Goal: Book appointment/travel/reservation

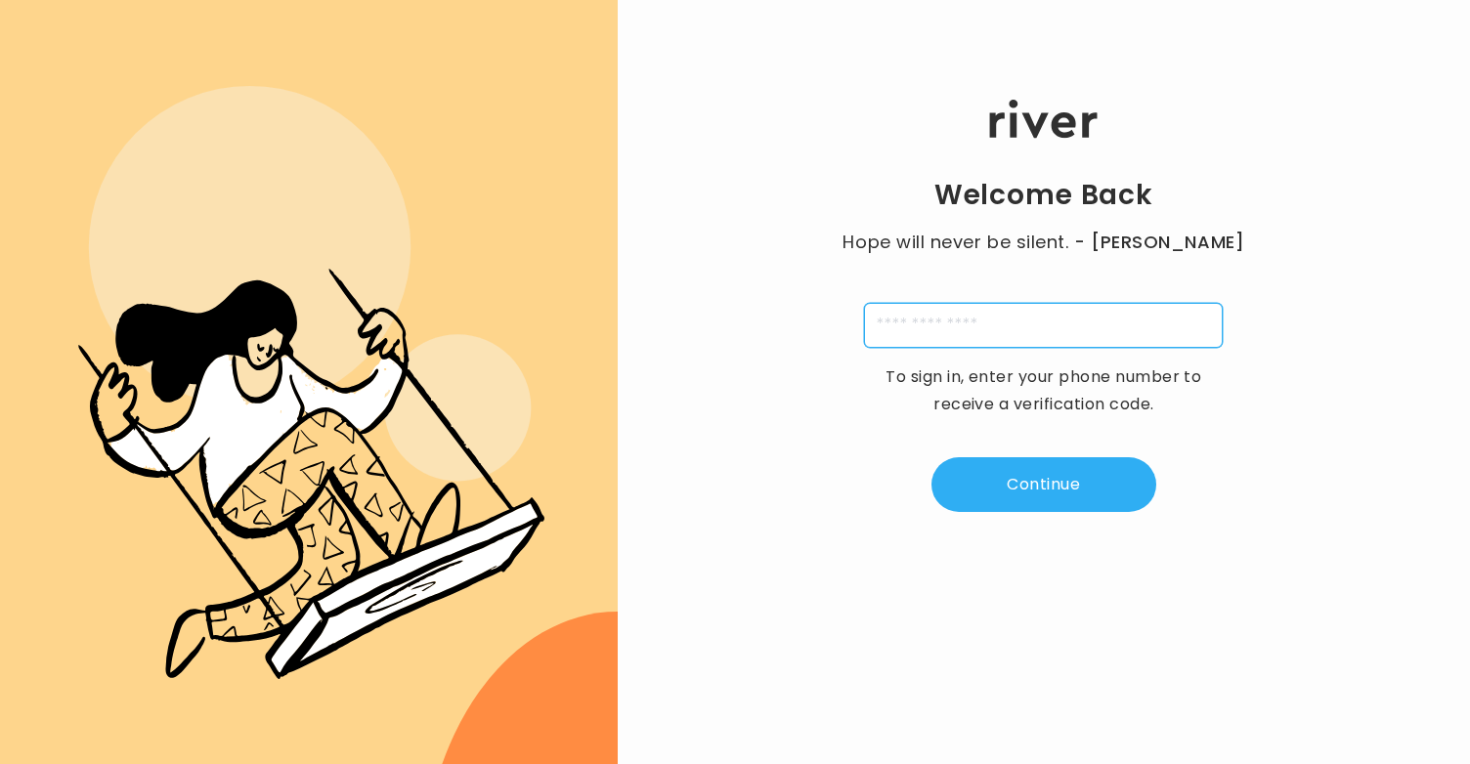
click at [946, 337] on input "tel" at bounding box center [1043, 325] width 359 height 45
type input "**********"
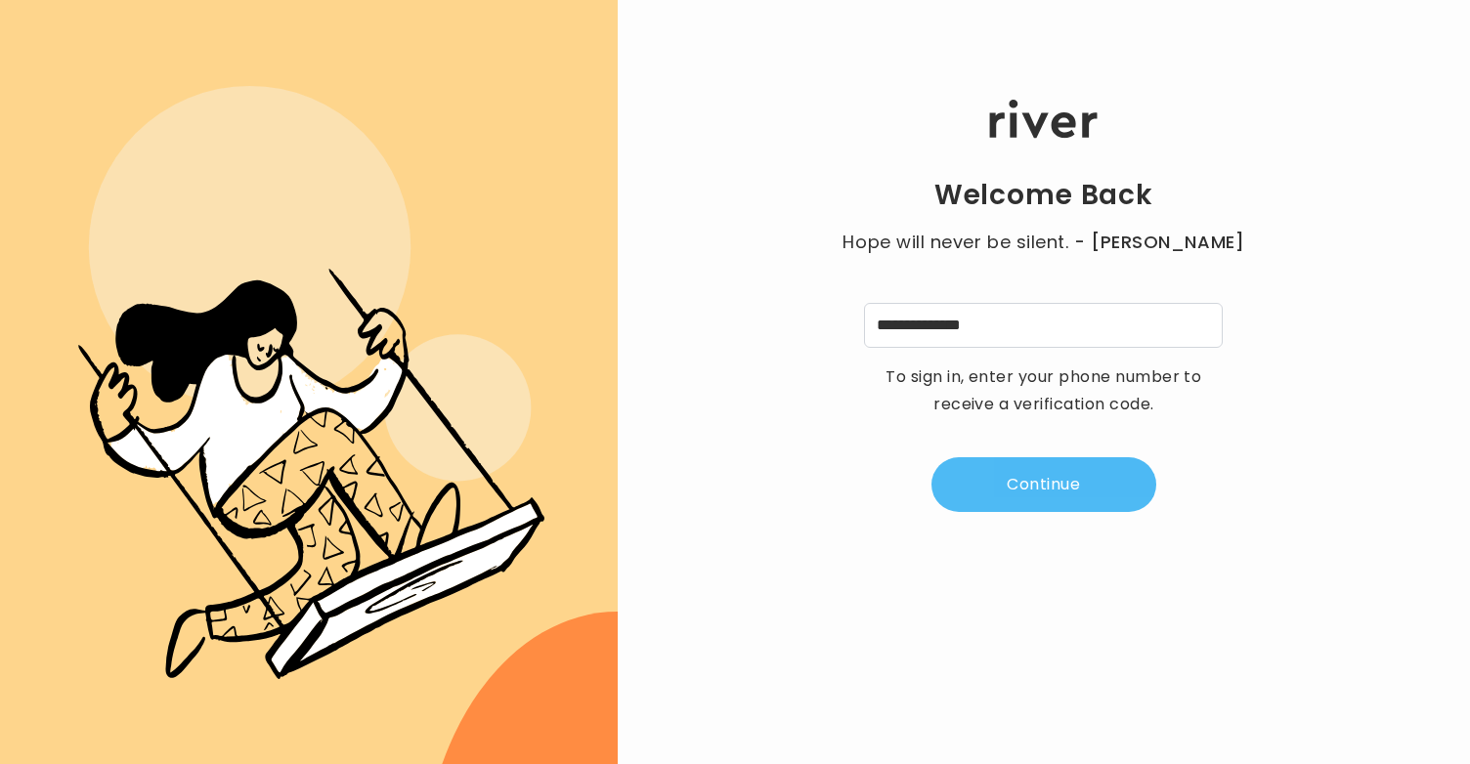
click at [1070, 477] on button "Continue" at bounding box center [1043, 484] width 225 height 55
type input "*"
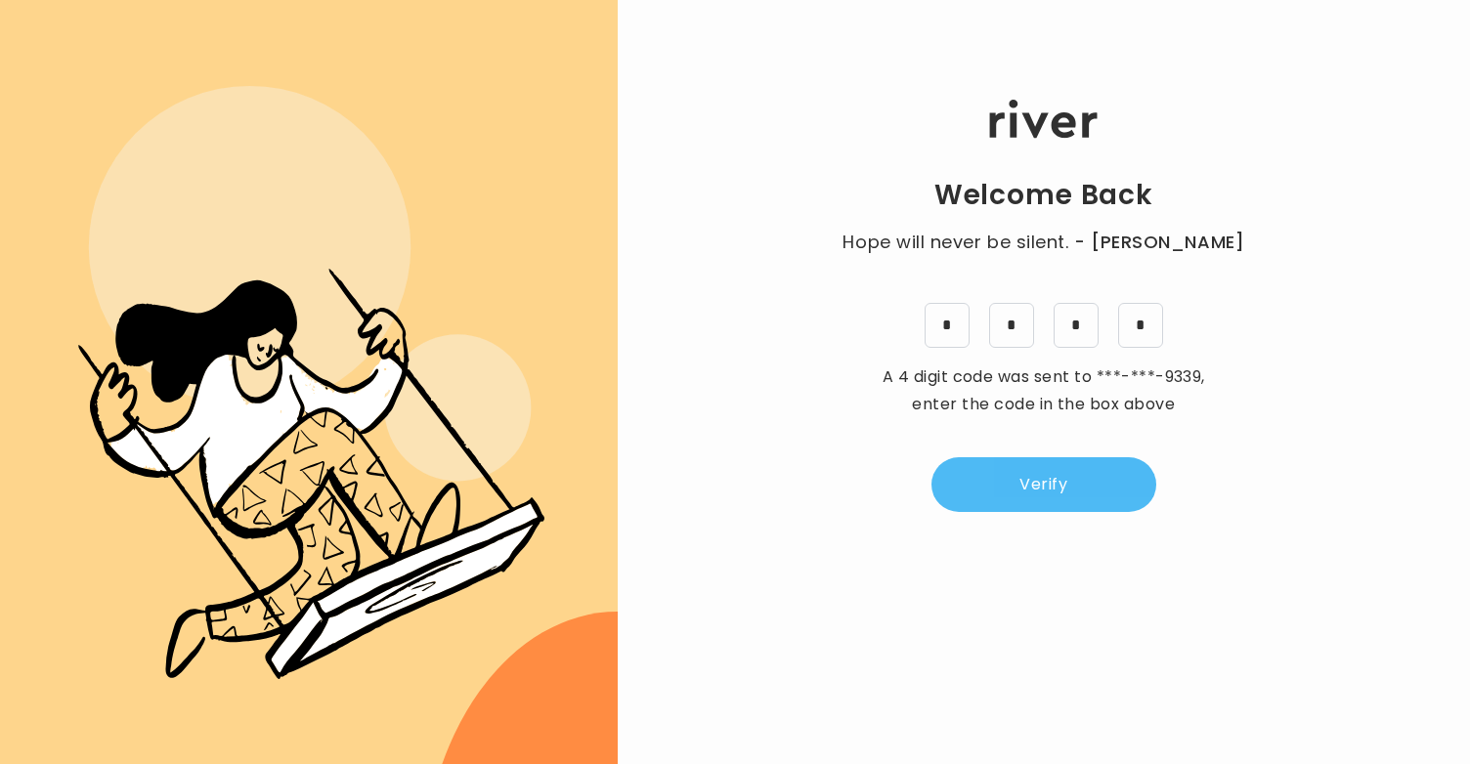
click at [1037, 476] on button "Verify" at bounding box center [1043, 484] width 225 height 55
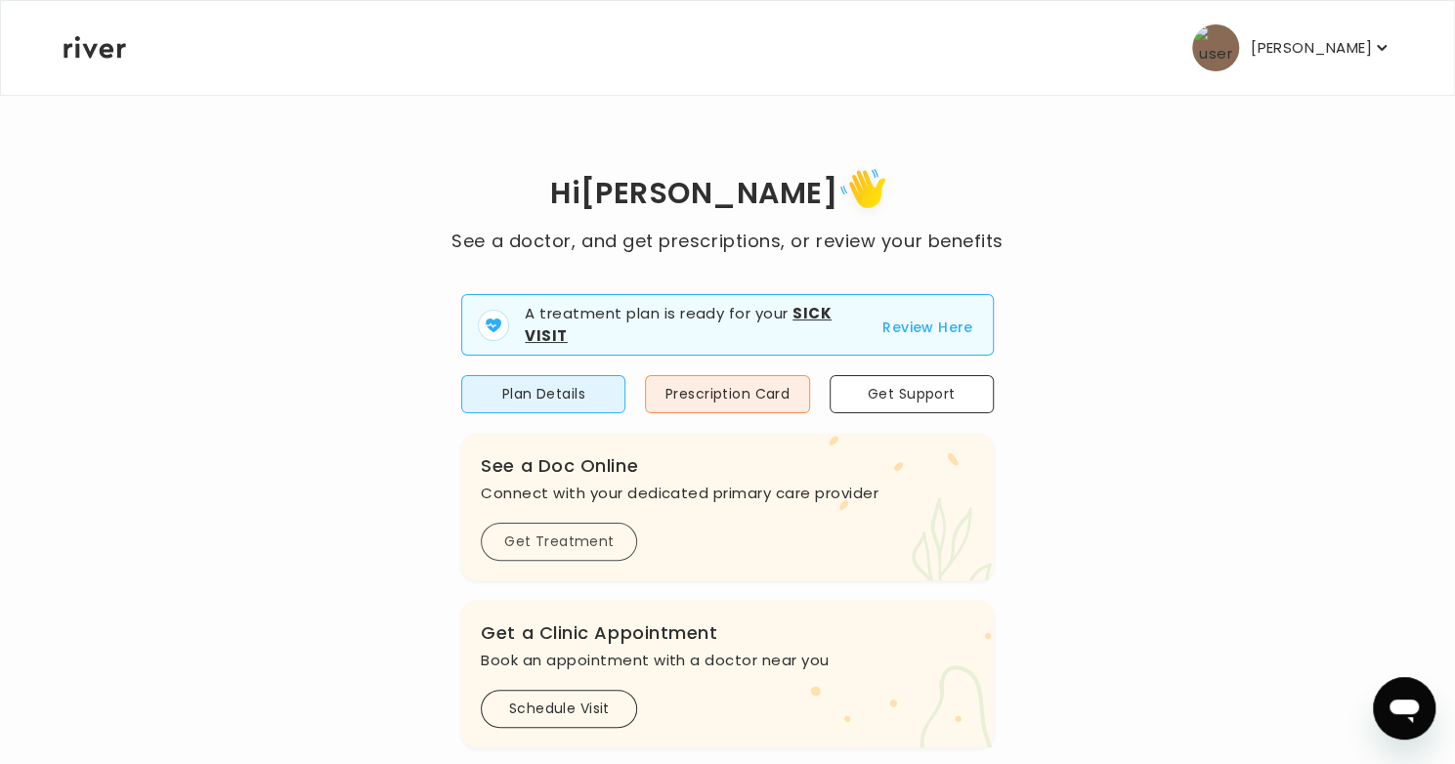
click at [576, 540] on button "Get Treatment" at bounding box center [559, 542] width 156 height 38
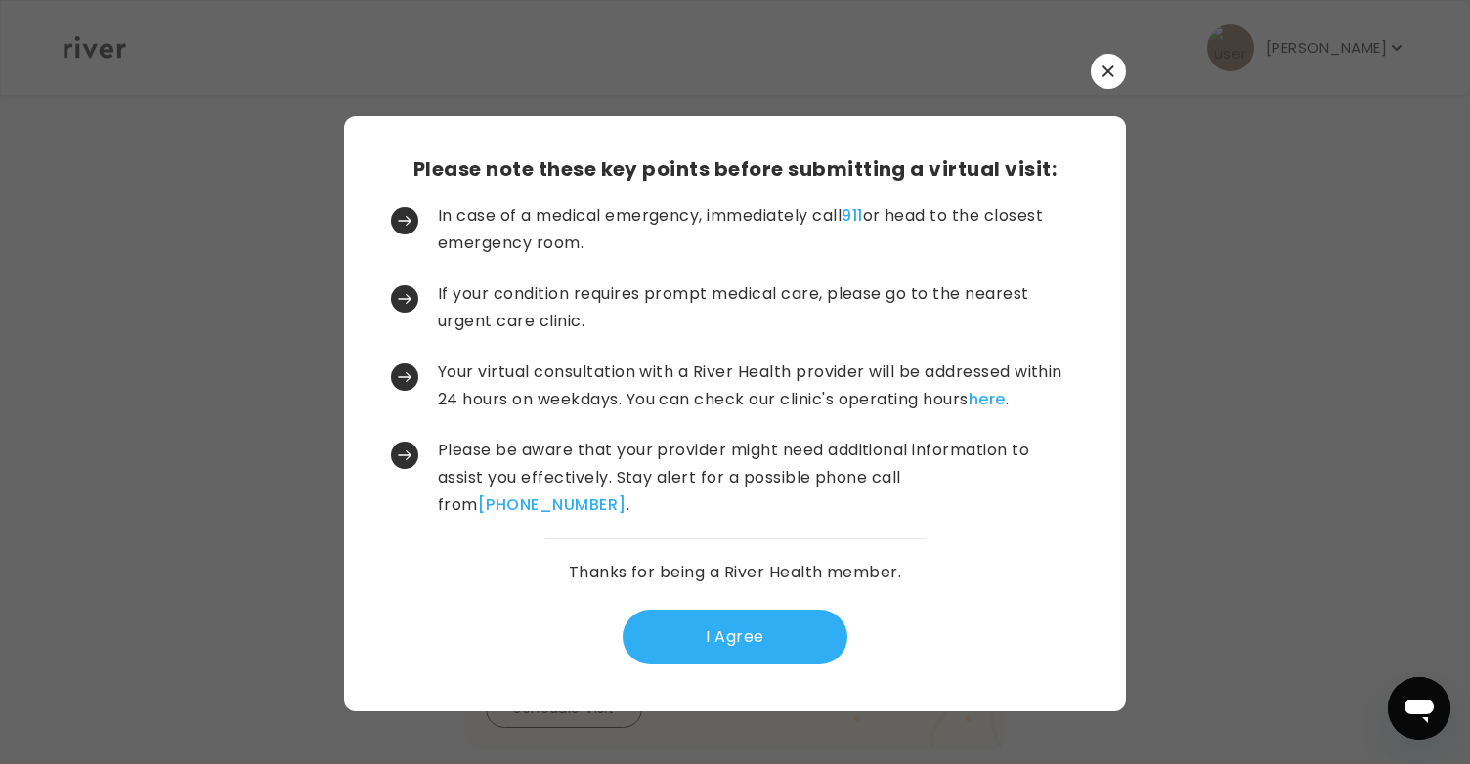
click at [576, 540] on div "Please note these key points before submitting a virtual visit: In case of a me…" at bounding box center [735, 413] width 782 height 595
click at [670, 634] on button "I Agree" at bounding box center [735, 637] width 225 height 55
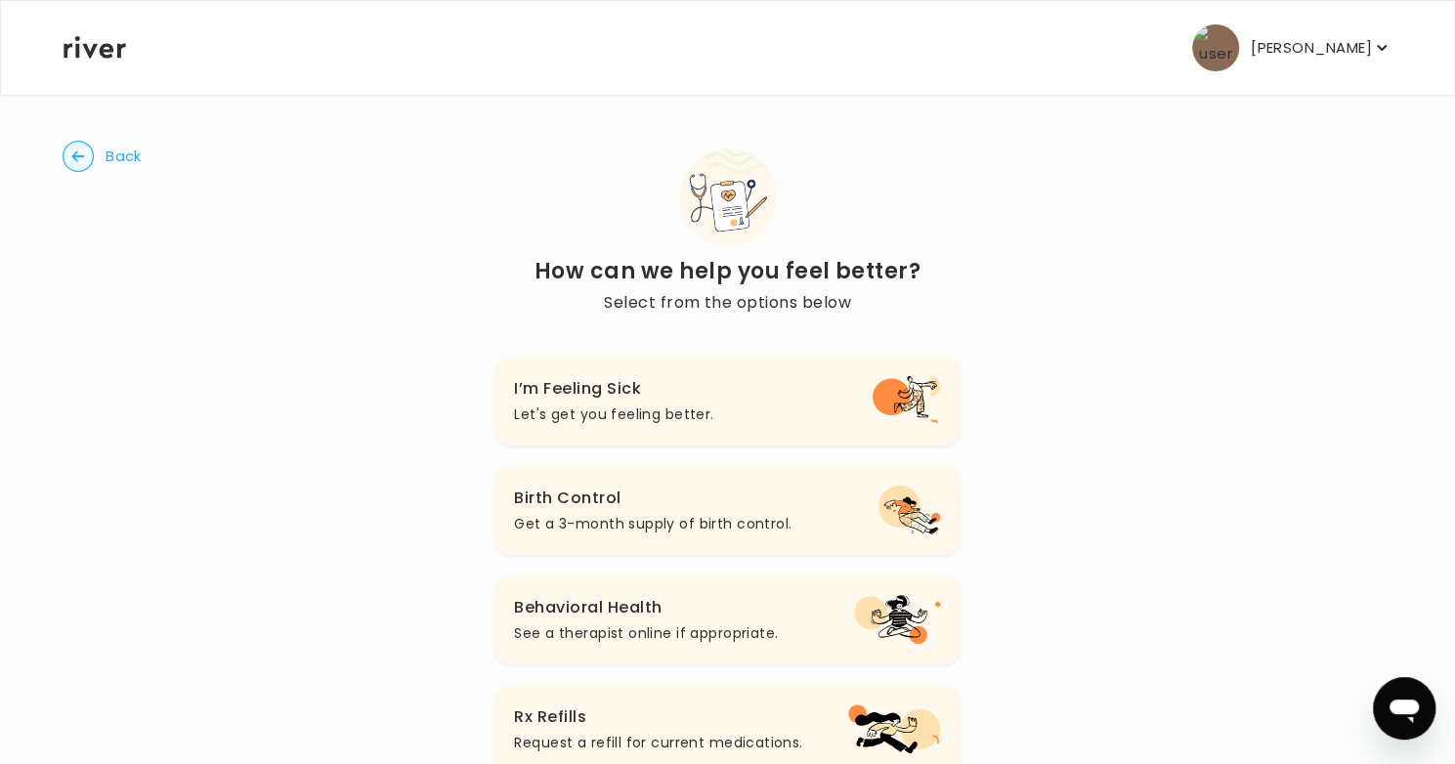
click at [69, 157] on circle "button" at bounding box center [79, 157] width 30 height 30
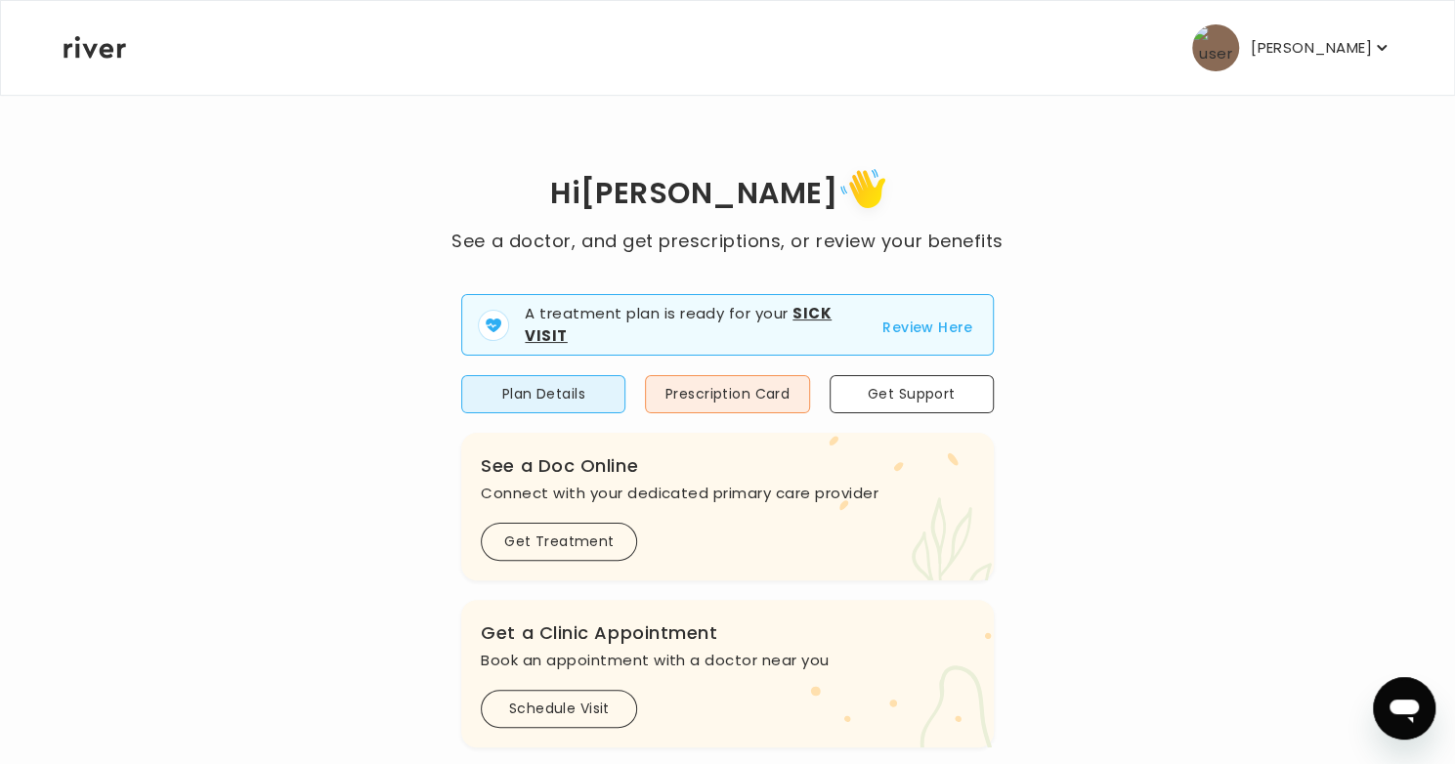
click at [897, 322] on button "Review Here" at bounding box center [927, 327] width 91 height 23
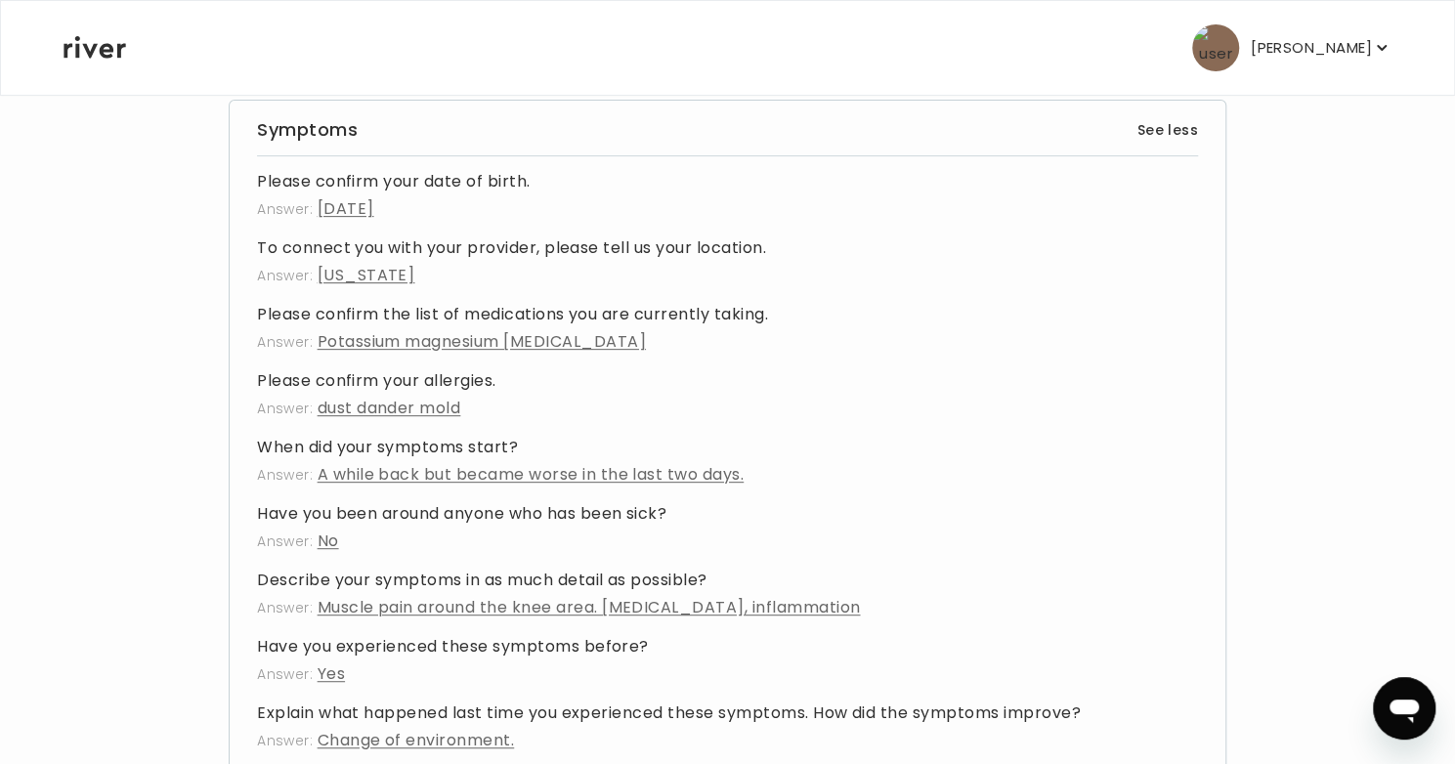
scroll to position [307, 0]
click at [416, 271] on p "Answer: [US_STATE]" at bounding box center [727, 274] width 941 height 27
click at [374, 286] on div "Please confirm your date of birth. Answer: [DATE] To connect you with your prov…" at bounding box center [727, 526] width 941 height 719
click at [371, 273] on span "[US_STATE]" at bounding box center [367, 274] width 98 height 22
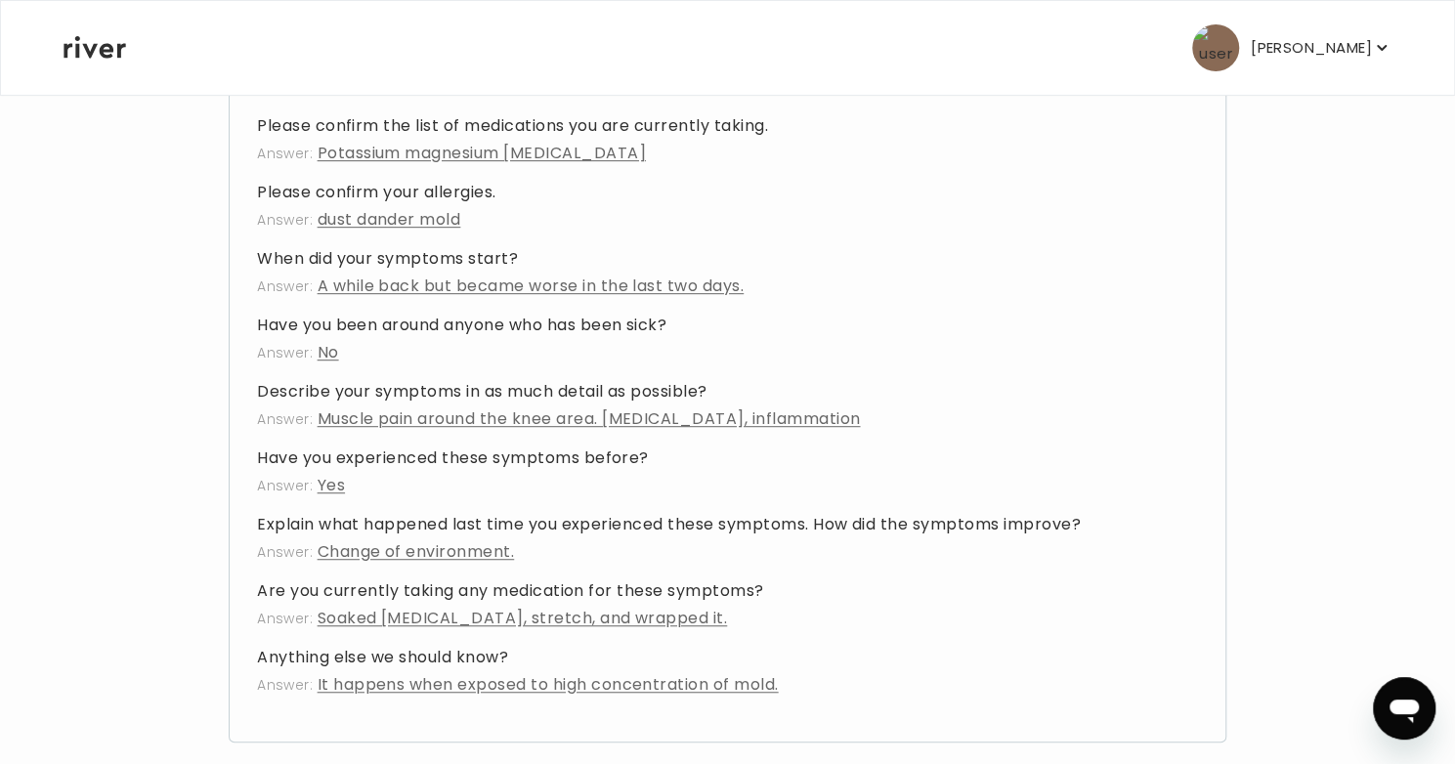
scroll to position [491, 0]
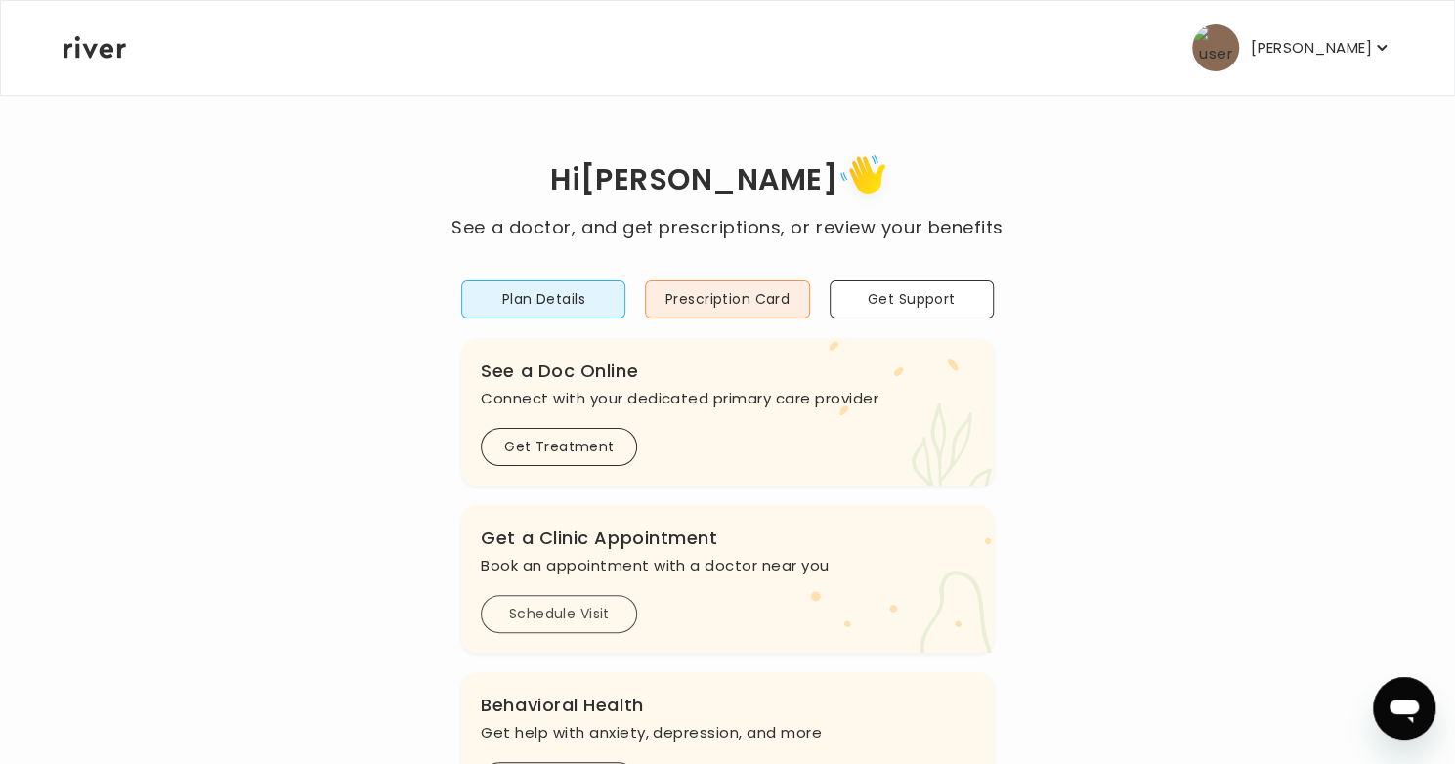
click at [533, 617] on button "Schedule Visit" at bounding box center [559, 614] width 156 height 38
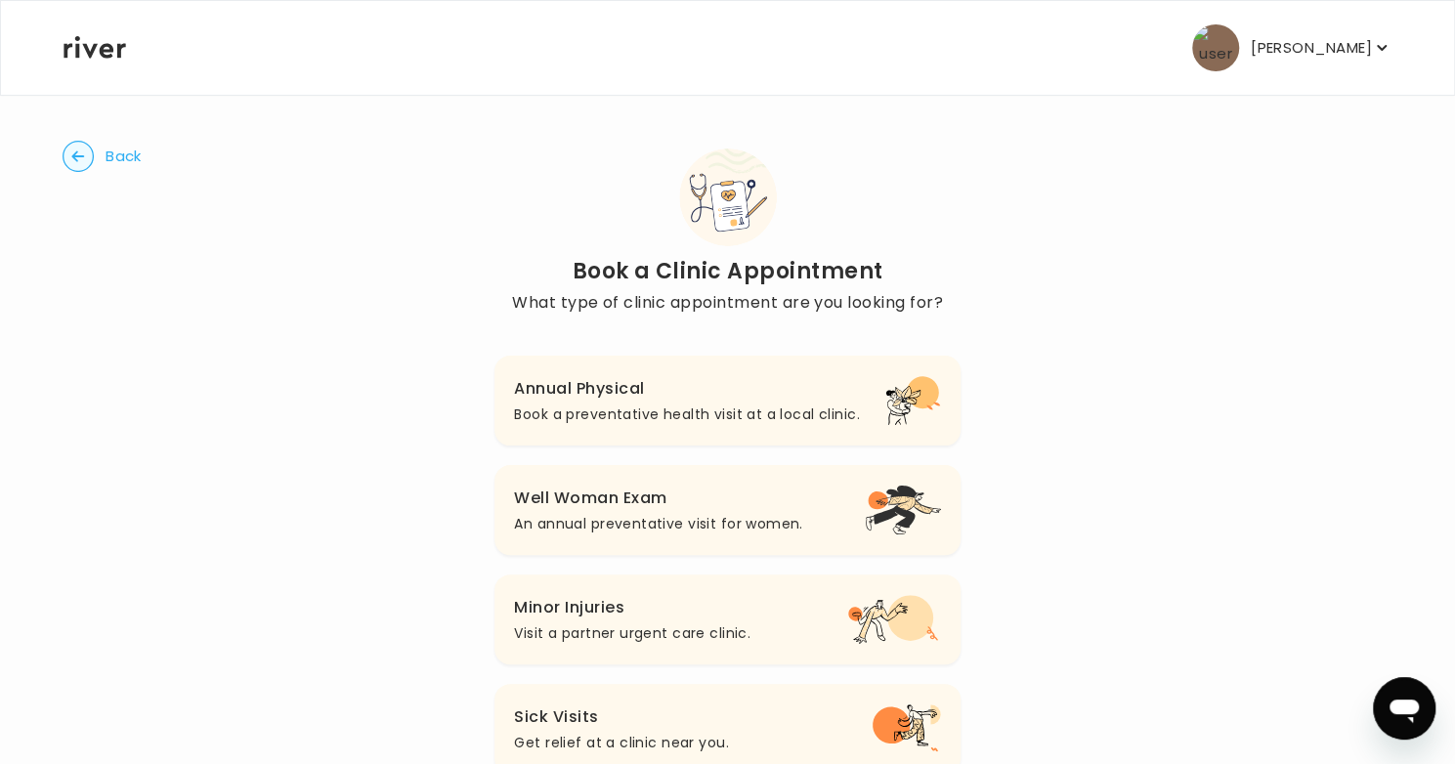
click at [581, 497] on h3 "Well Woman Exam" at bounding box center [658, 498] width 288 height 27
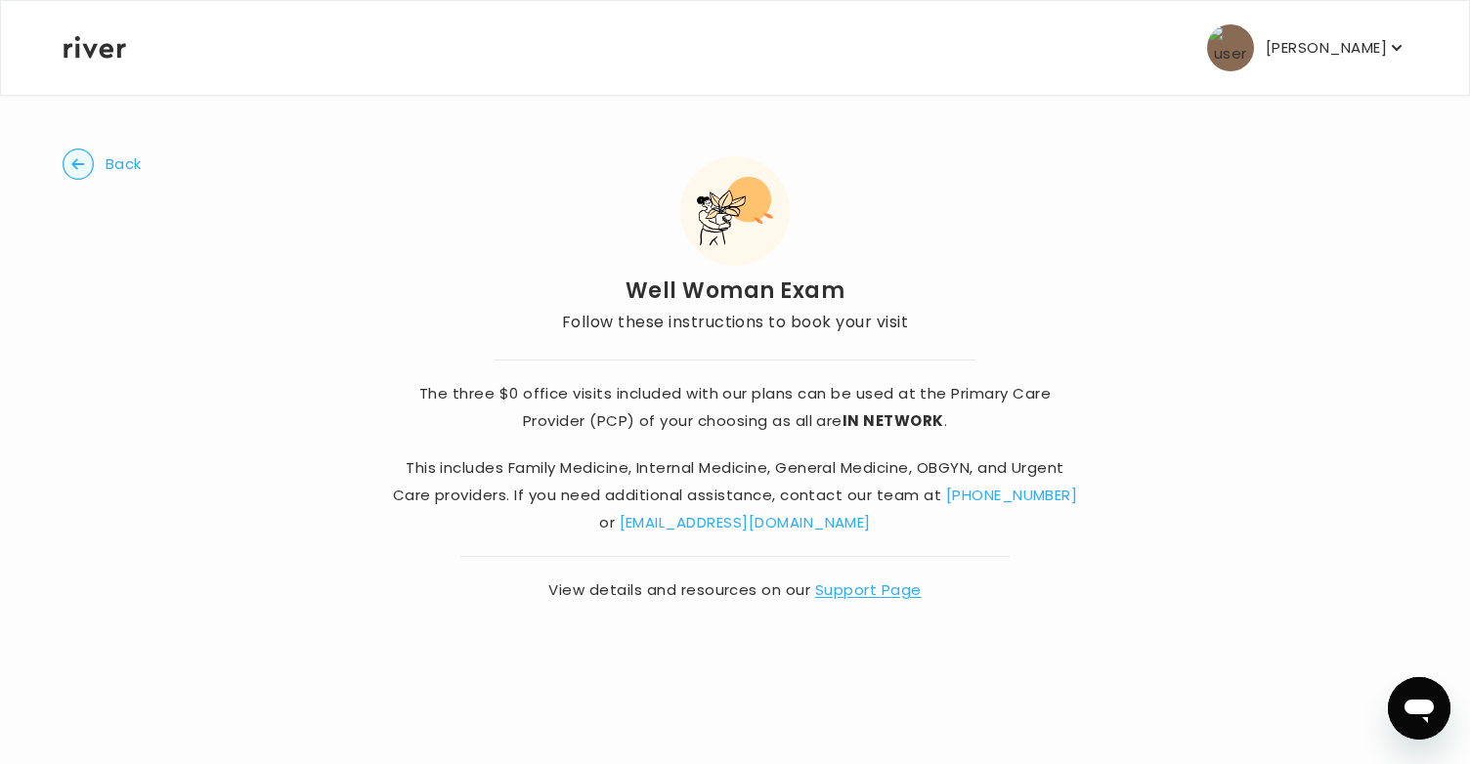
click at [971, 481] on p "This includes Family Medicine, Internal Medicine, General Medicine, OBGYN, and …" at bounding box center [735, 495] width 686 height 82
click at [71, 169] on circle "button" at bounding box center [79, 165] width 30 height 30
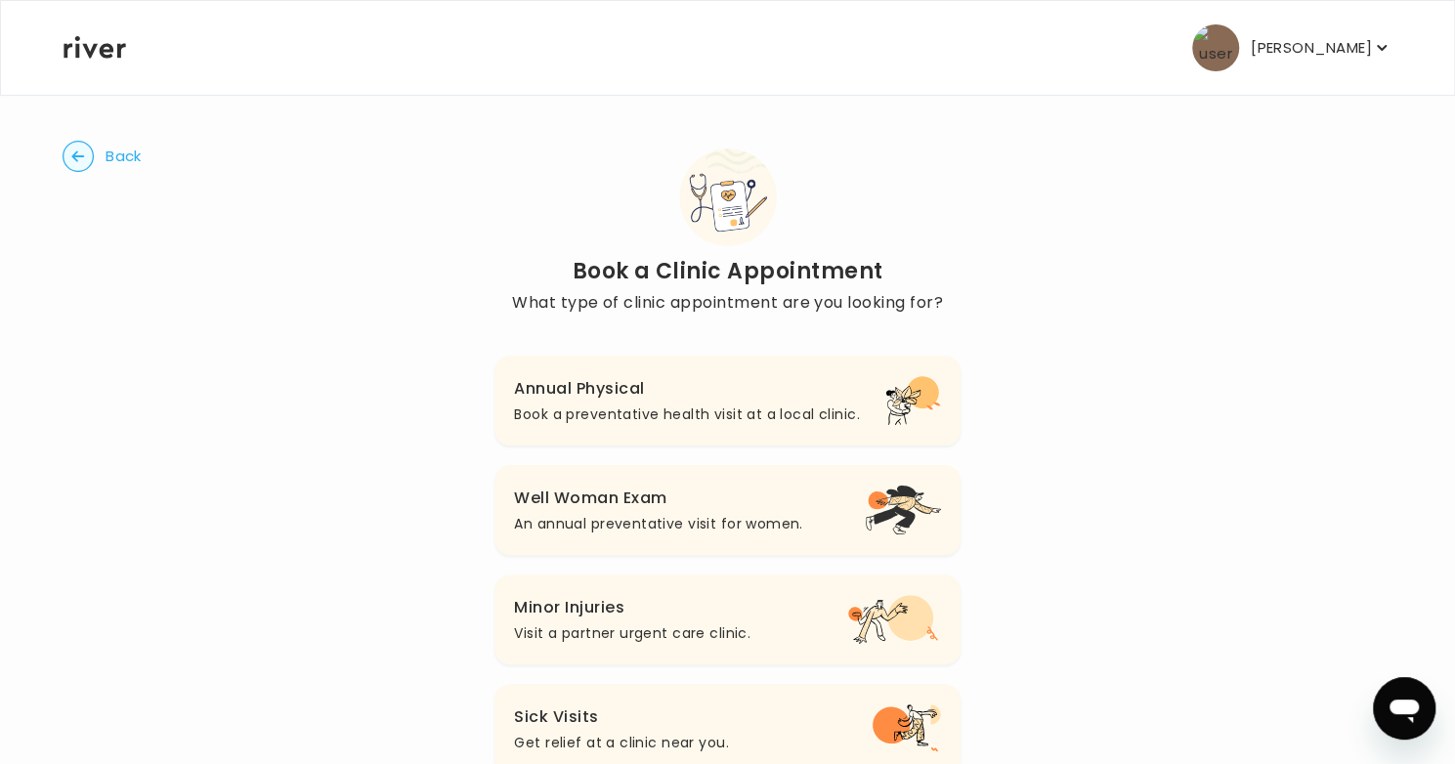
click at [81, 153] on circle "button" at bounding box center [79, 157] width 30 height 30
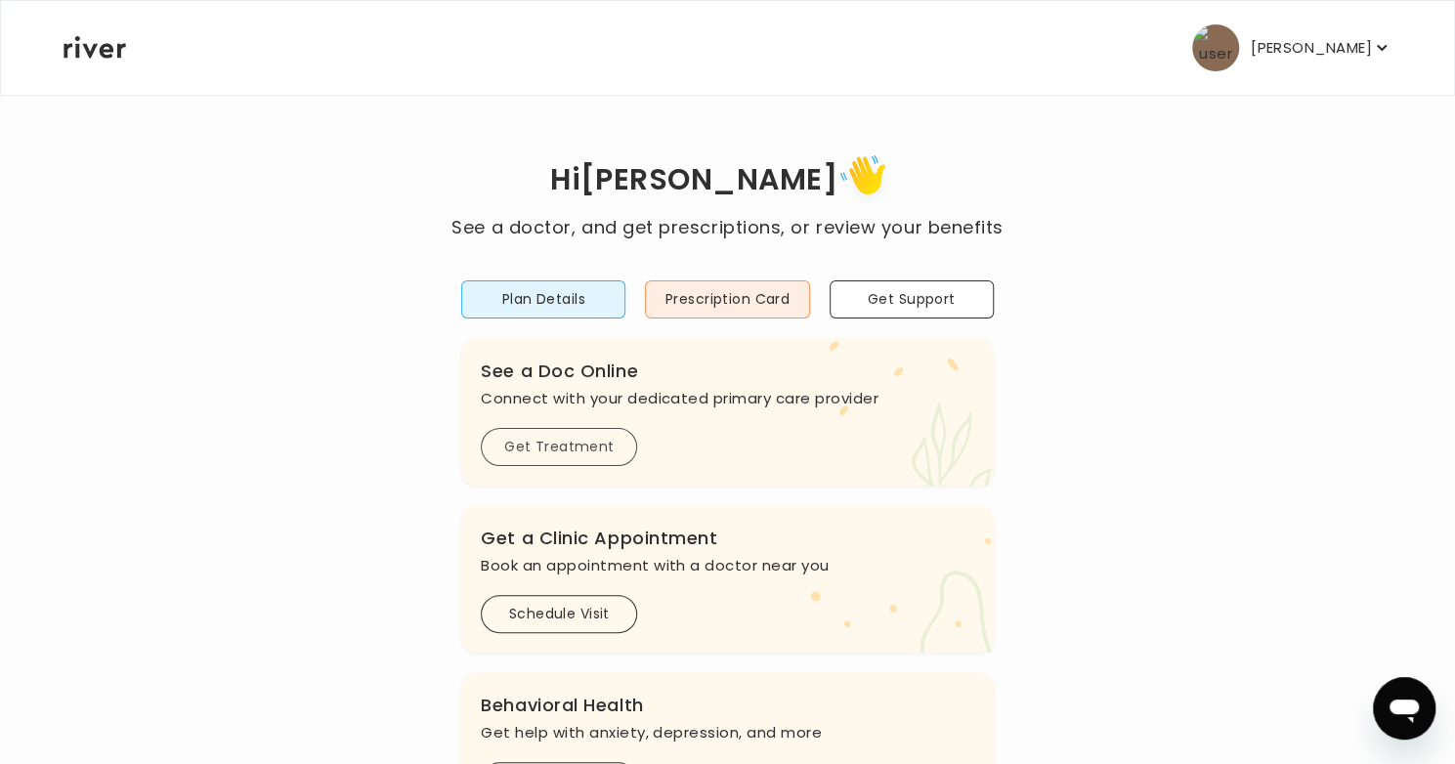
click at [557, 454] on button "Get Treatment" at bounding box center [559, 447] width 156 height 38
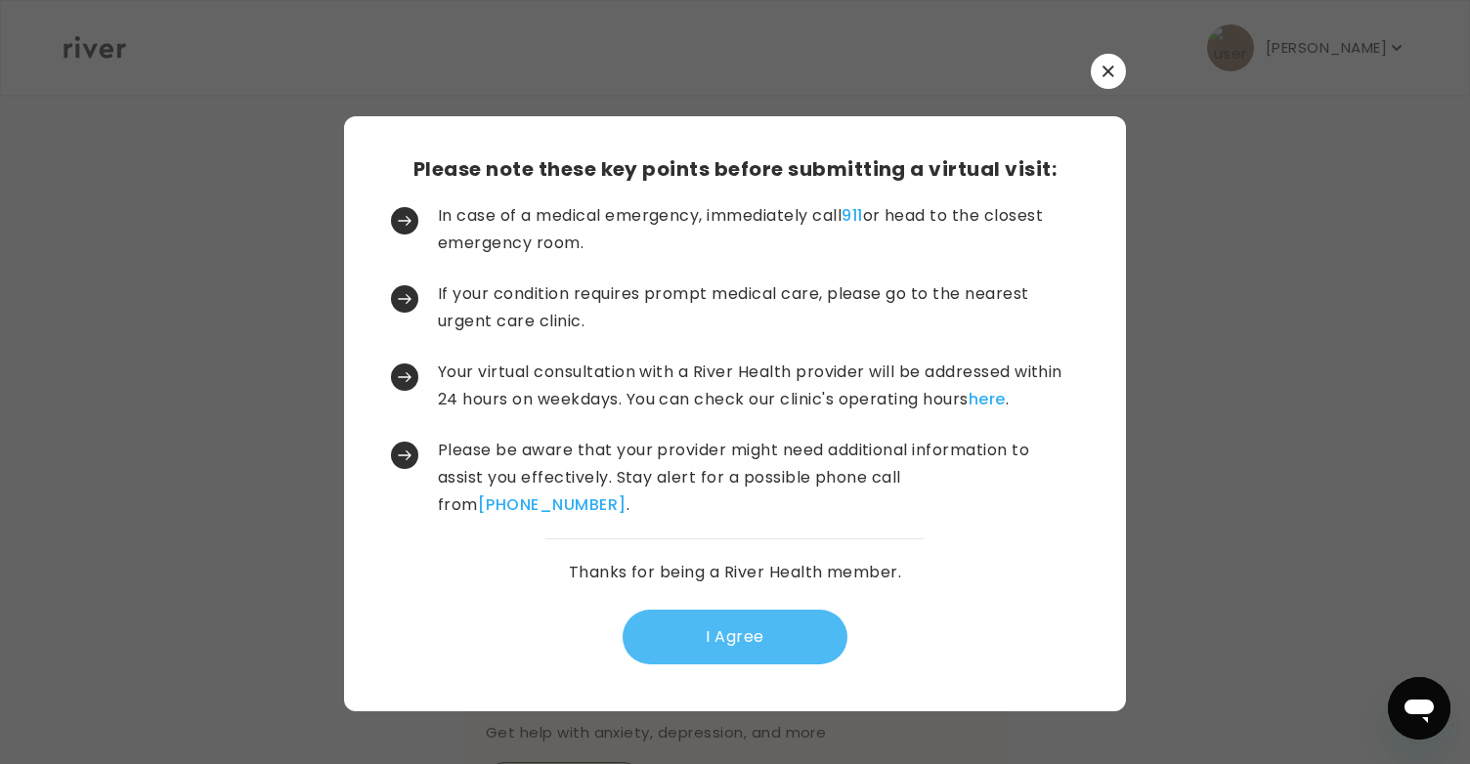
click at [736, 631] on button "I Agree" at bounding box center [735, 637] width 225 height 55
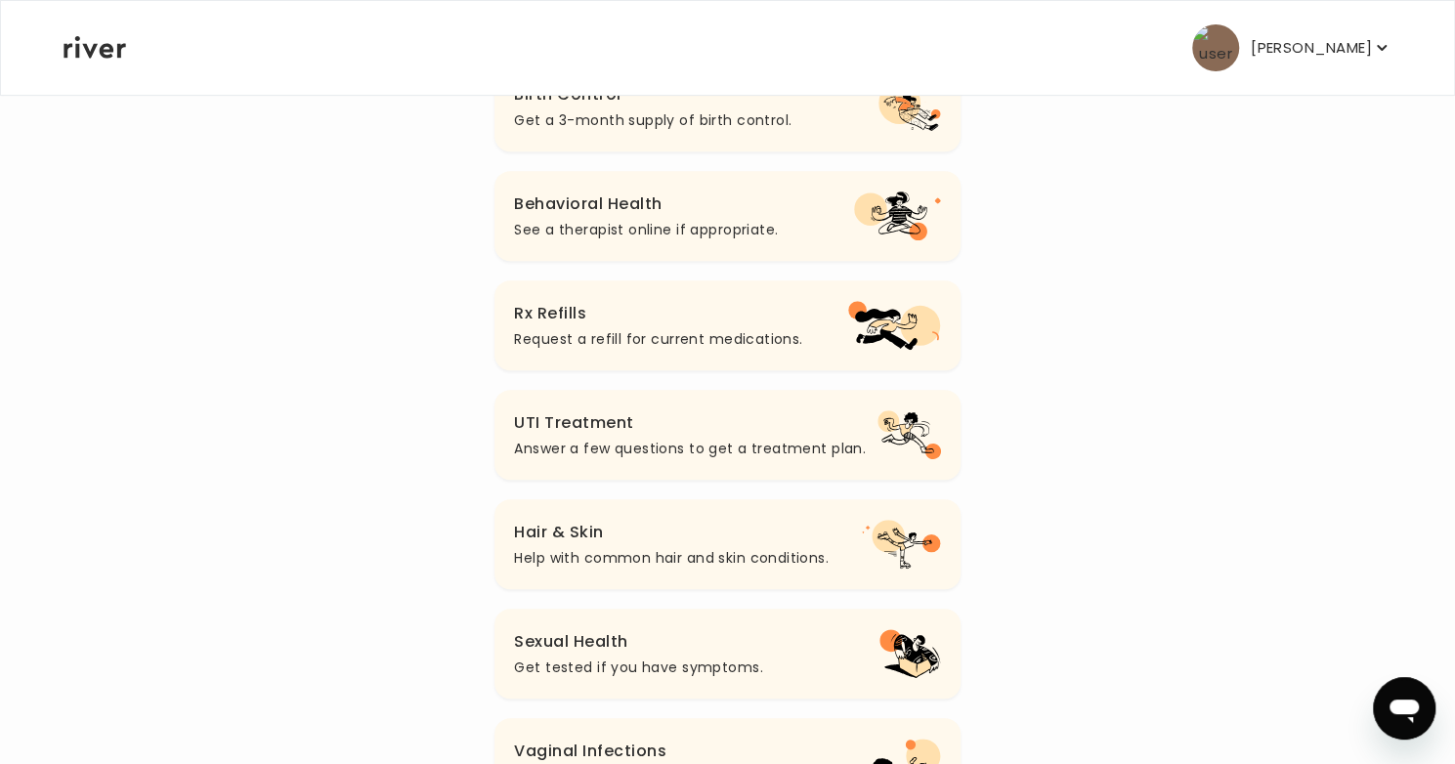
scroll to position [405, 0]
click at [1042, 541] on div "Back How can we help you feel better? Select from the options below I’m Feeling…" at bounding box center [728, 330] width 1330 height 1282
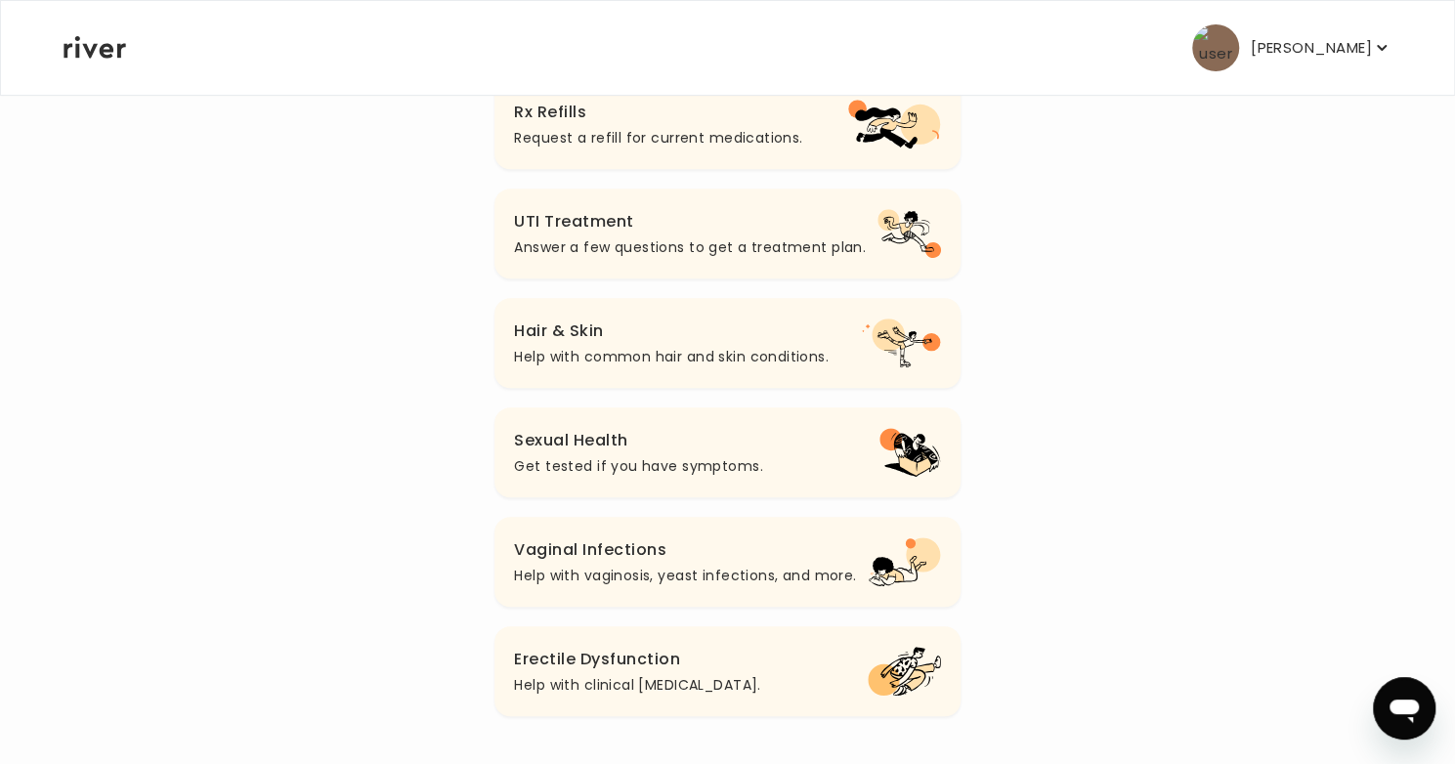
scroll to position [608, 0]
